Goal: Navigation & Orientation: Find specific page/section

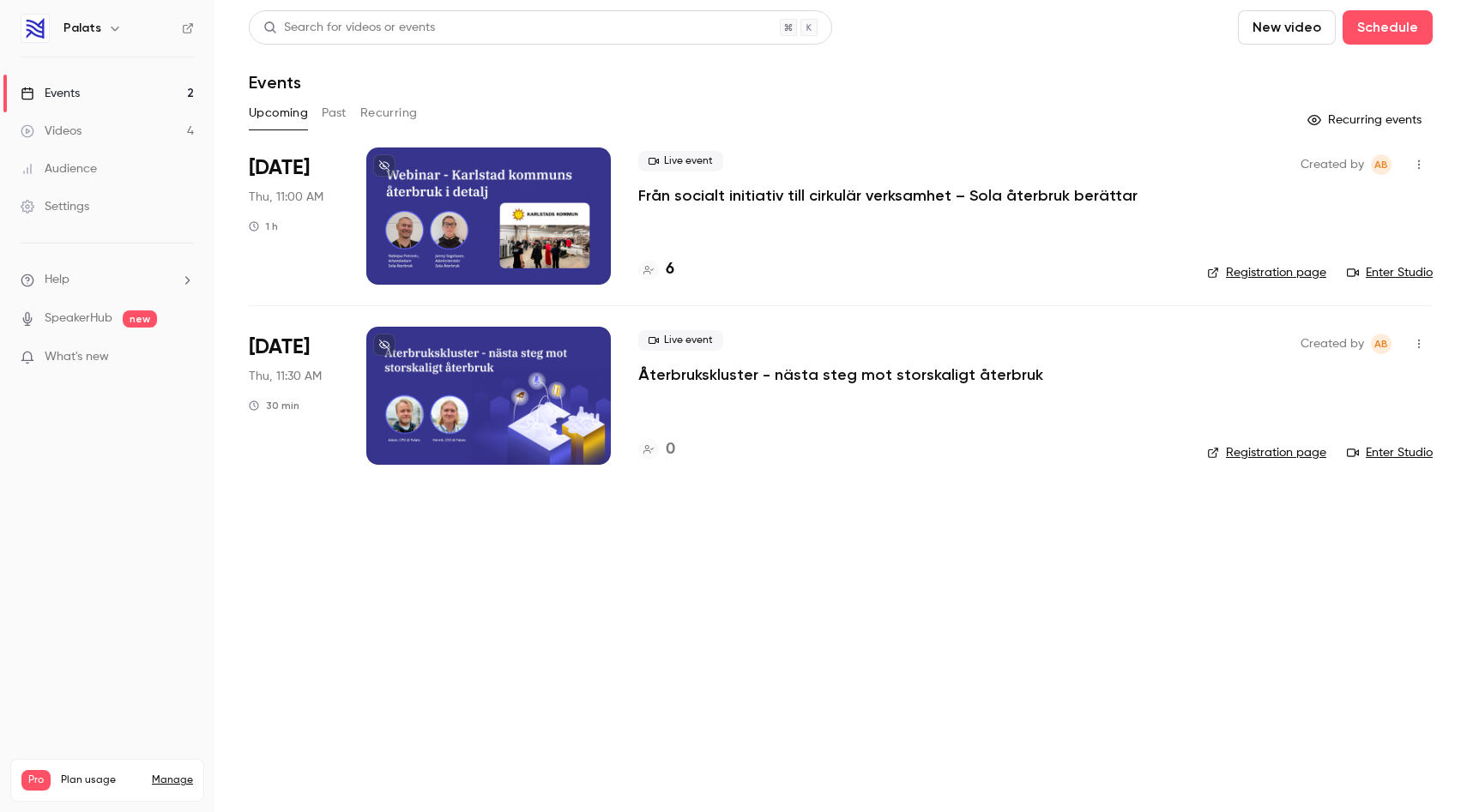
click at [765, 196] on p "Från socialt initiativ till cirkulär verksamhet – Sola återbruk berättar" at bounding box center [887, 195] width 499 height 20
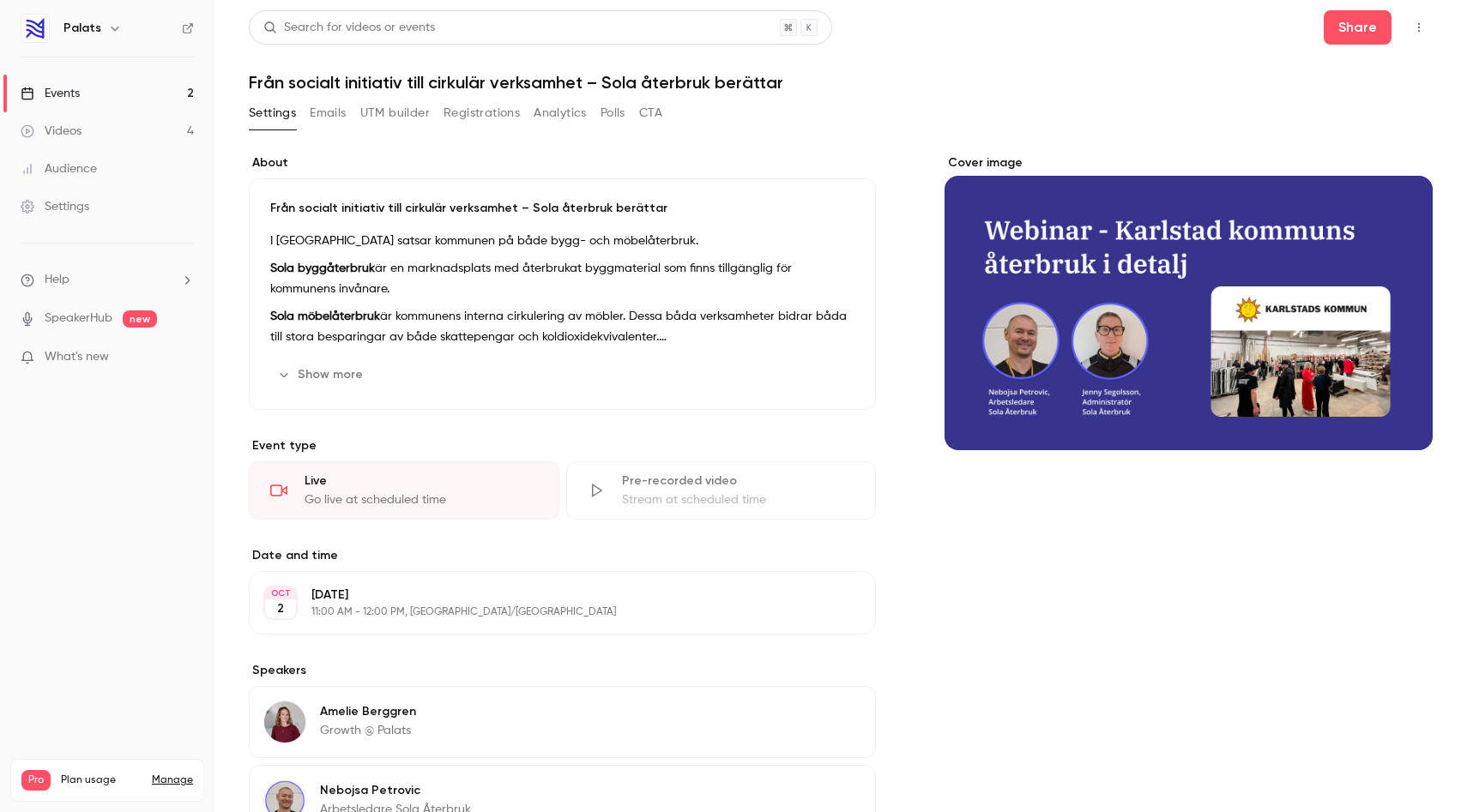
click at [483, 108] on button "Registrations" at bounding box center [481, 113] width 76 height 27
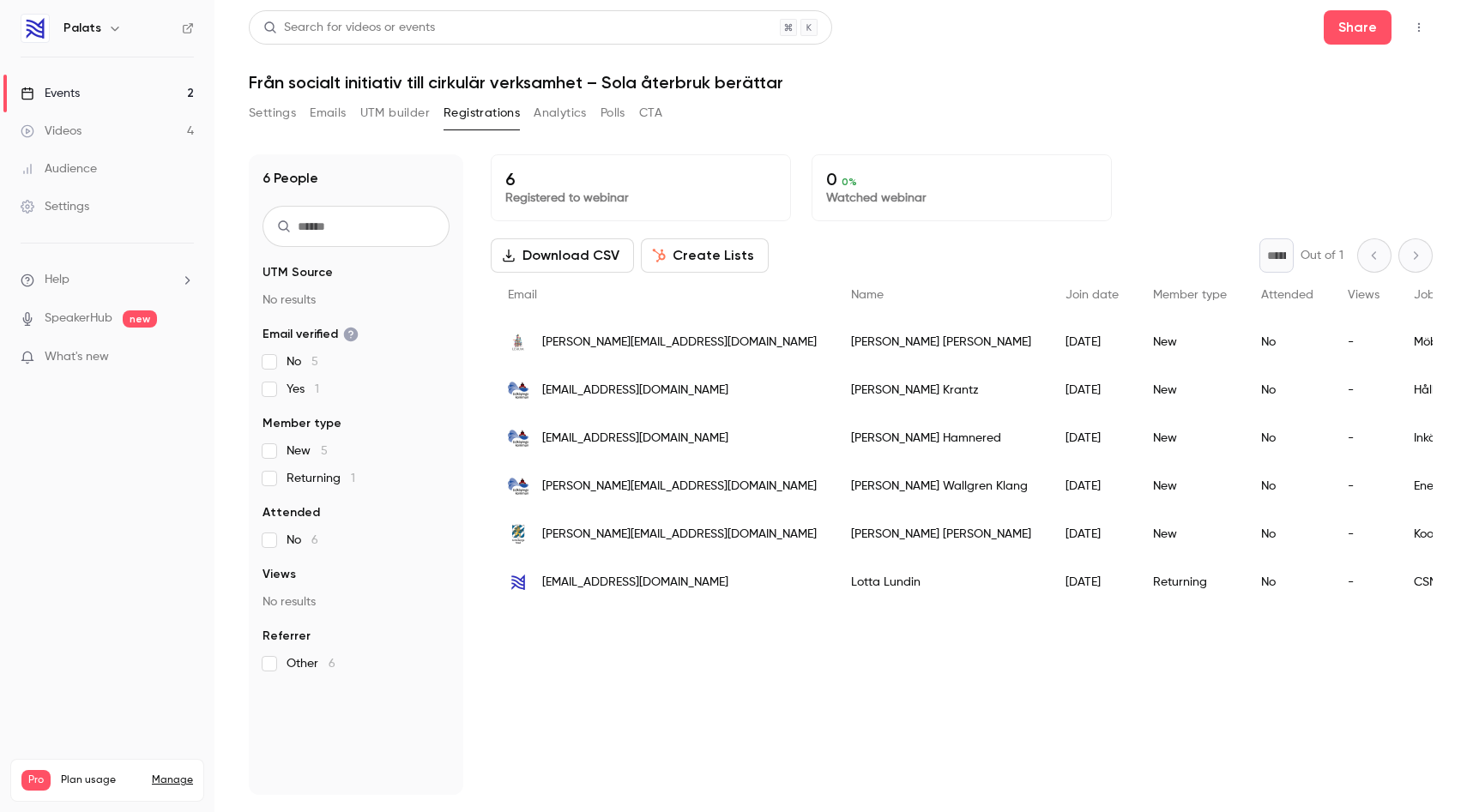
click at [280, 121] on button "Settings" at bounding box center [272, 113] width 47 height 27
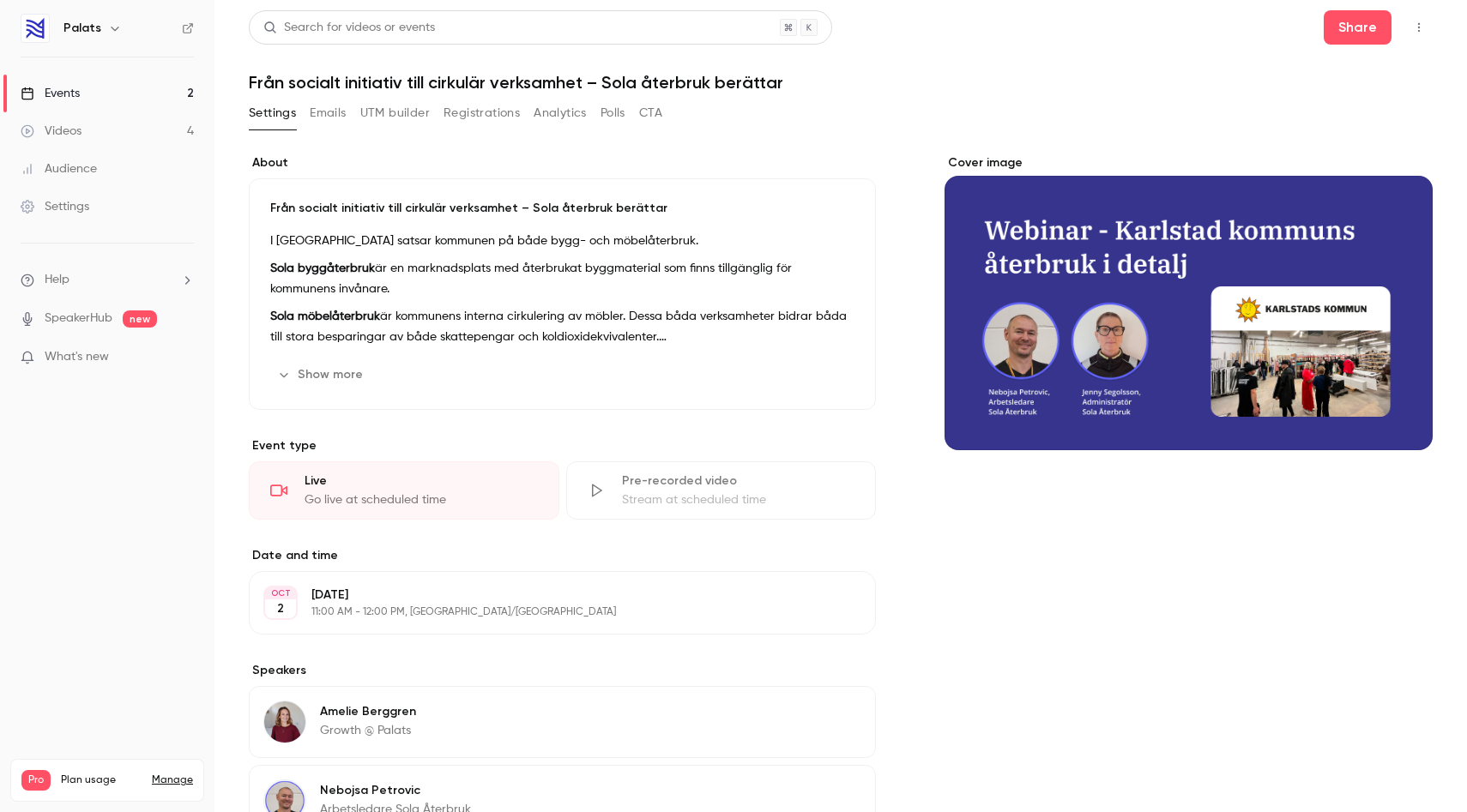
click at [85, 138] on link "Videos 4" at bounding box center [107, 131] width 215 height 38
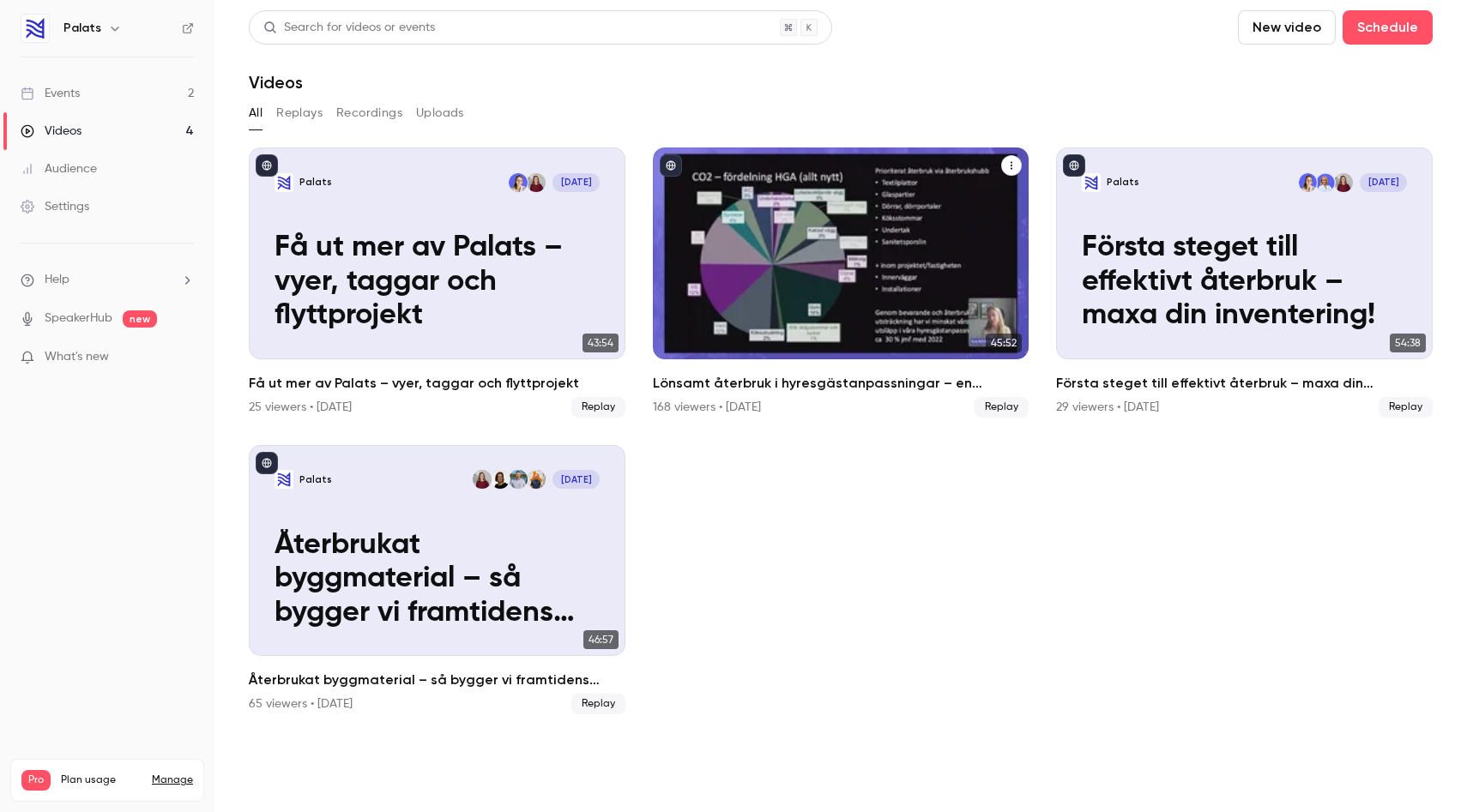
click at [861, 249] on div "Lönsamt återbruk i hyresgästanpassningar – en kostnadsanalys med Fabege" at bounding box center [841, 253] width 377 height 212
